Goal: Check status: Check status

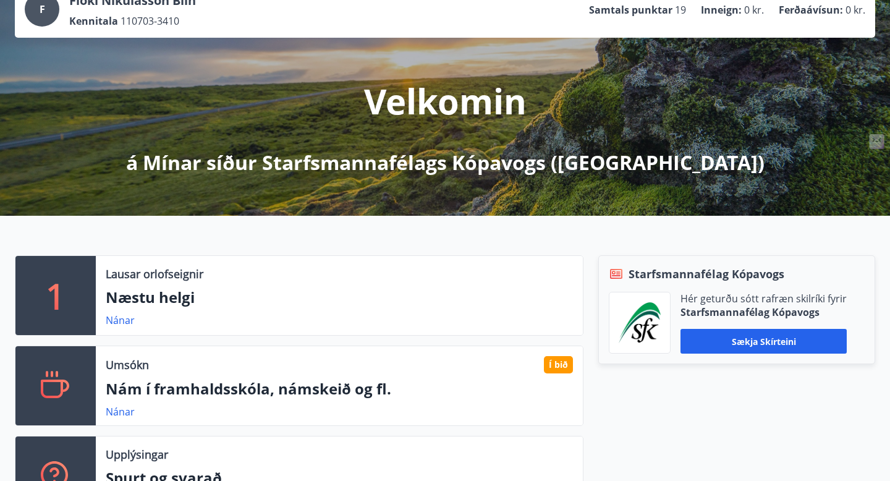
scroll to position [182, 0]
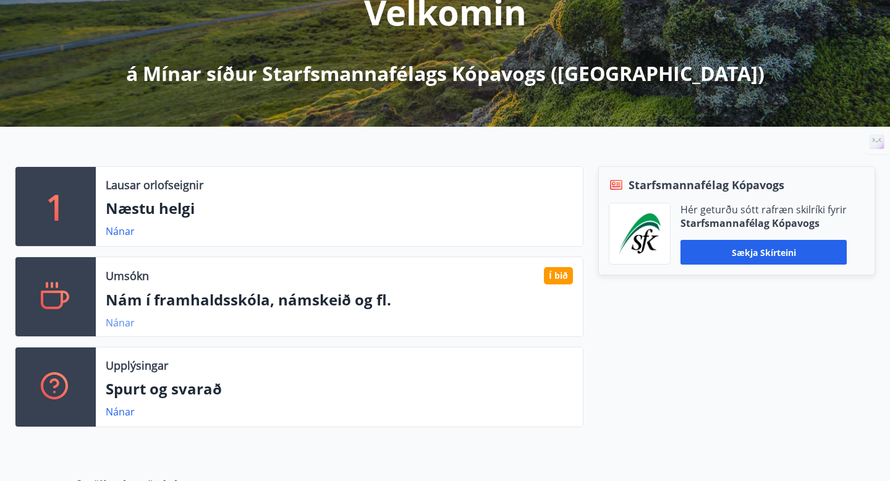
click at [117, 323] on link "Nánar" at bounding box center [120, 323] width 29 height 14
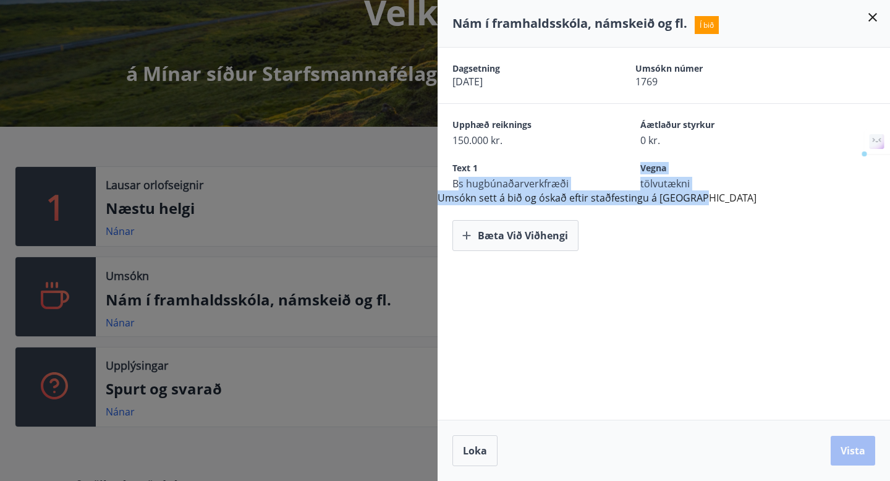
drag, startPoint x: 456, startPoint y: 185, endPoint x: 708, endPoint y: 208, distance: 253.3
click at [708, 208] on div "Dagsetning [DATE] Umsókn númer 1769 Upphæð reiknings 150.000 kr. Áætlaður styrk…" at bounding box center [664, 149] width 453 height 203
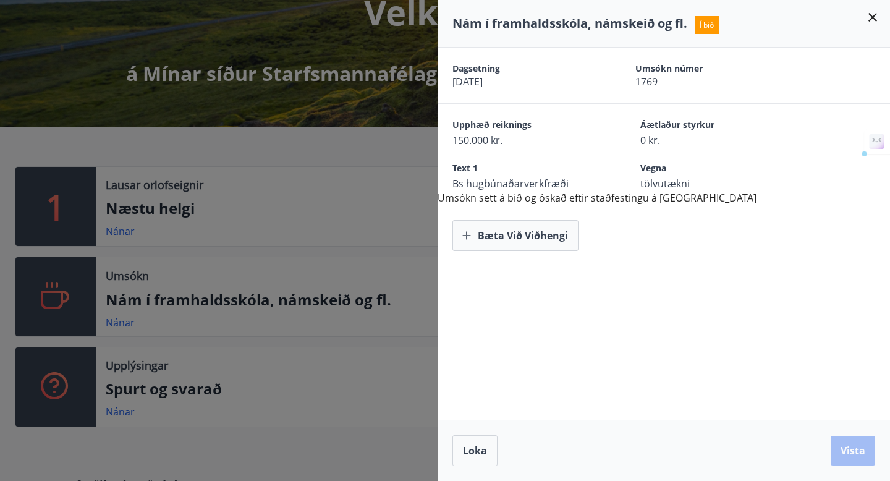
click at [708, 208] on div "Bæta við viðhengi" at bounding box center [664, 228] width 453 height 46
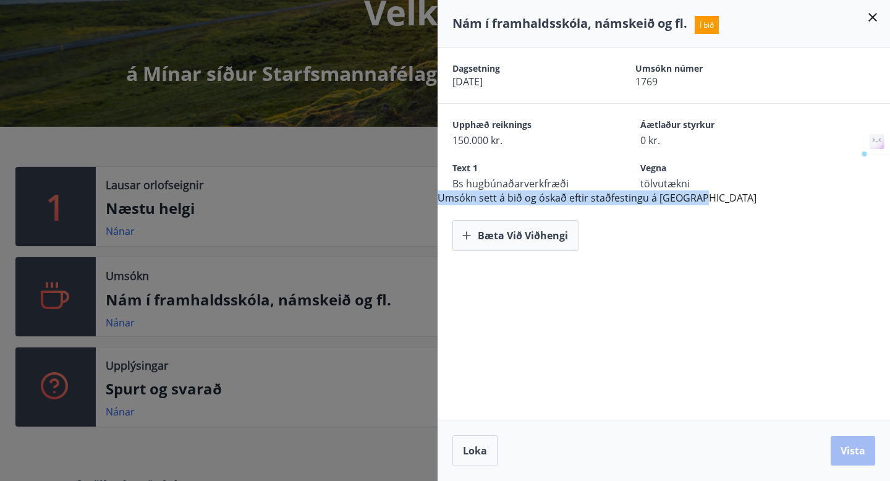
drag, startPoint x: 695, startPoint y: 189, endPoint x: 705, endPoint y: 200, distance: 15.4
click at [704, 200] on div "Dagsetning [DATE] Umsókn númer 1769 Upphæð reiknings 150.000 kr. Áætlaður styrk…" at bounding box center [664, 149] width 453 height 203
click at [705, 200] on div "Dagsetning [DATE] Umsókn númer 1769 Upphæð reiknings 150.000 kr. Áætlaður styrk…" at bounding box center [664, 149] width 453 height 203
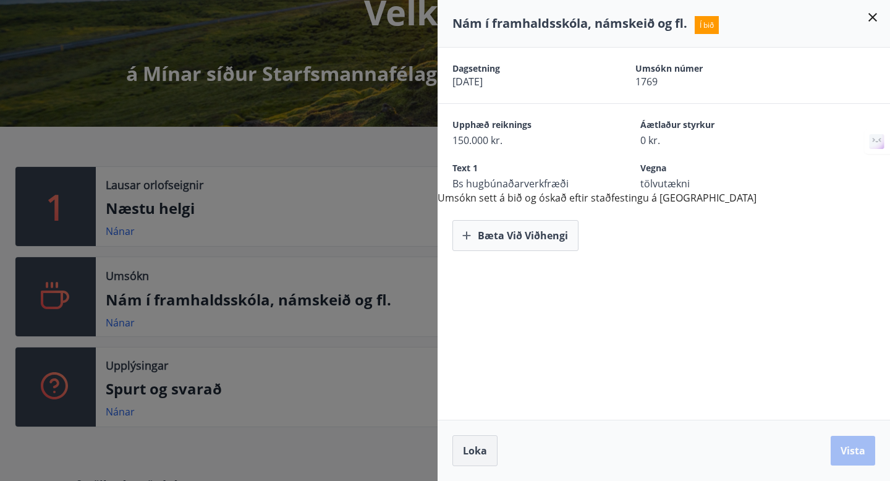
click at [469, 455] on span "Loka" at bounding box center [475, 451] width 24 height 14
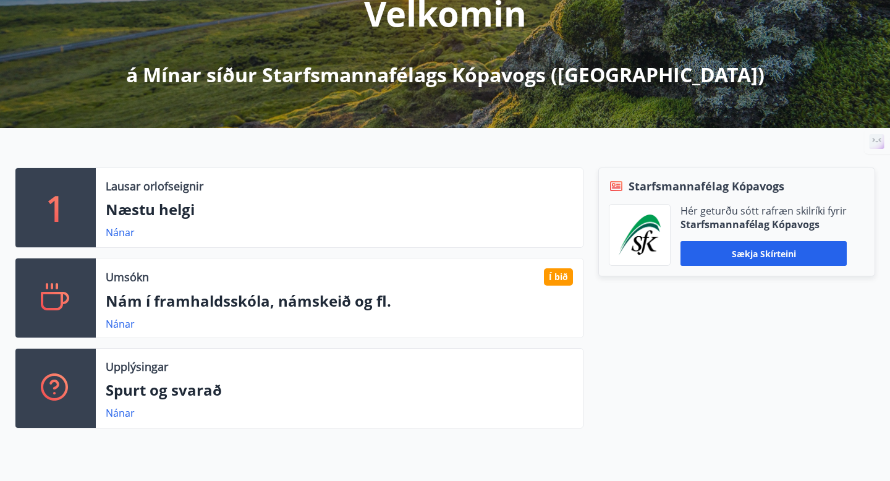
scroll to position [233, 0]
